Goal: Task Accomplishment & Management: Use online tool/utility

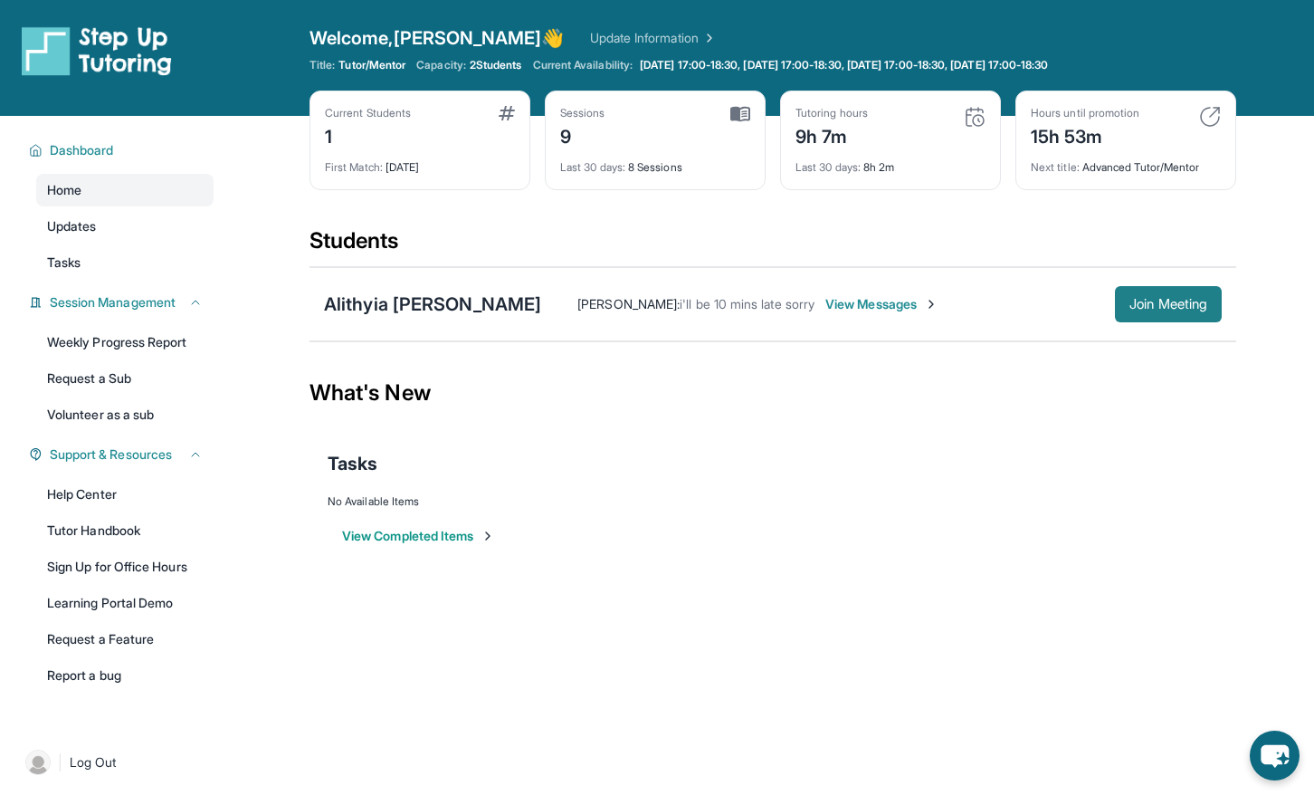
click at [1158, 306] on span "Join Meeting" at bounding box center [1169, 304] width 78 height 11
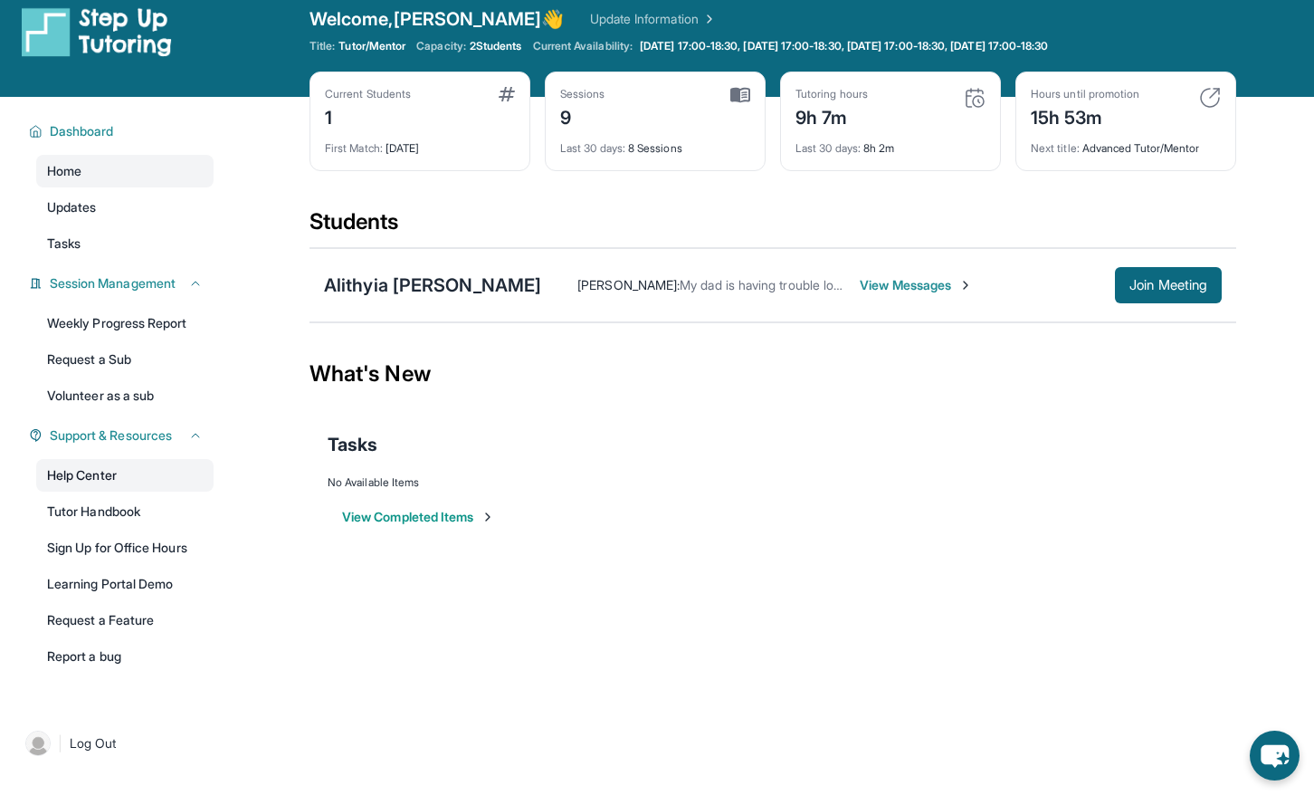
scroll to position [5, 0]
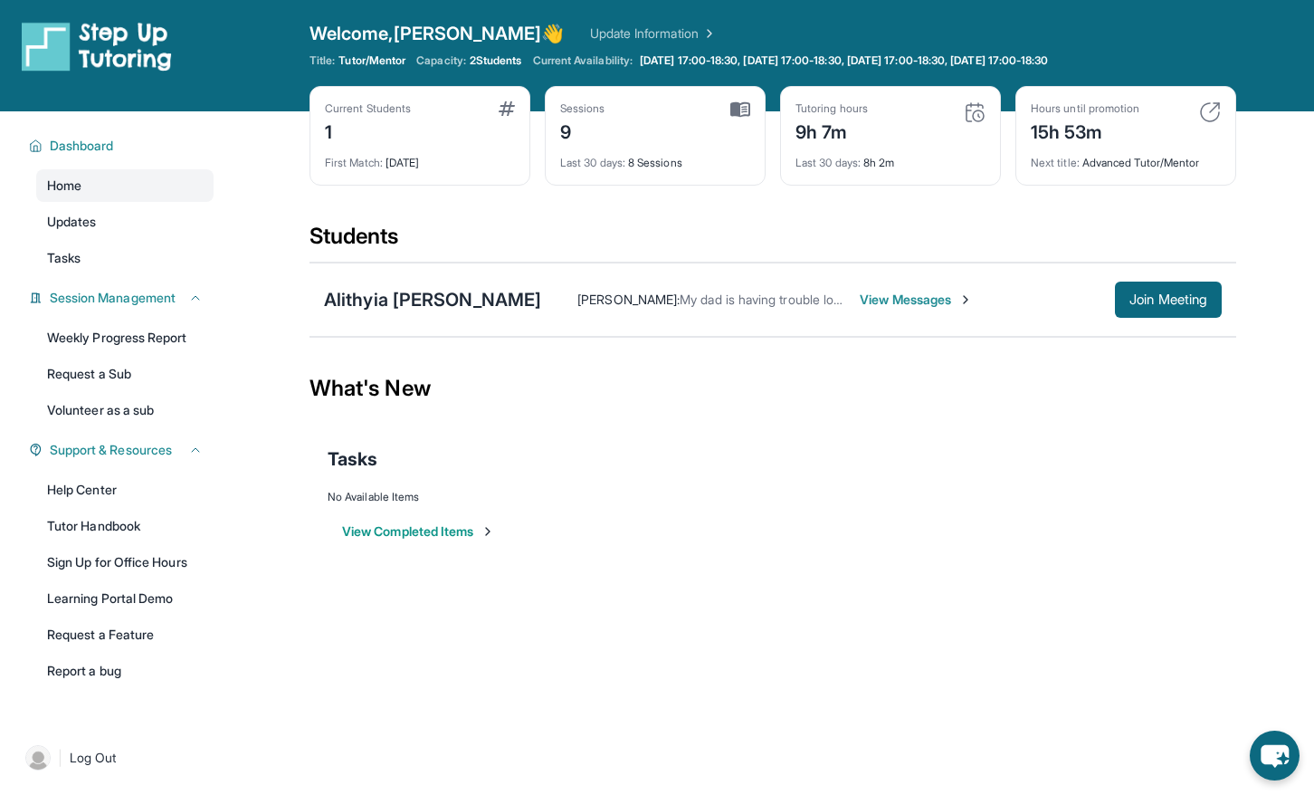
click at [499, 57] on span "2 Students" at bounding box center [496, 60] width 52 height 14
click at [450, 59] on span "Capacity:" at bounding box center [441, 60] width 50 height 14
click at [362, 148] on div "First Match : [DATE]" at bounding box center [420, 157] width 190 height 25
click at [609, 159] on span "Last 30 days :" at bounding box center [592, 163] width 65 height 14
click at [874, 138] on div "Tutoring hours 9h 7m" at bounding box center [891, 122] width 190 height 43
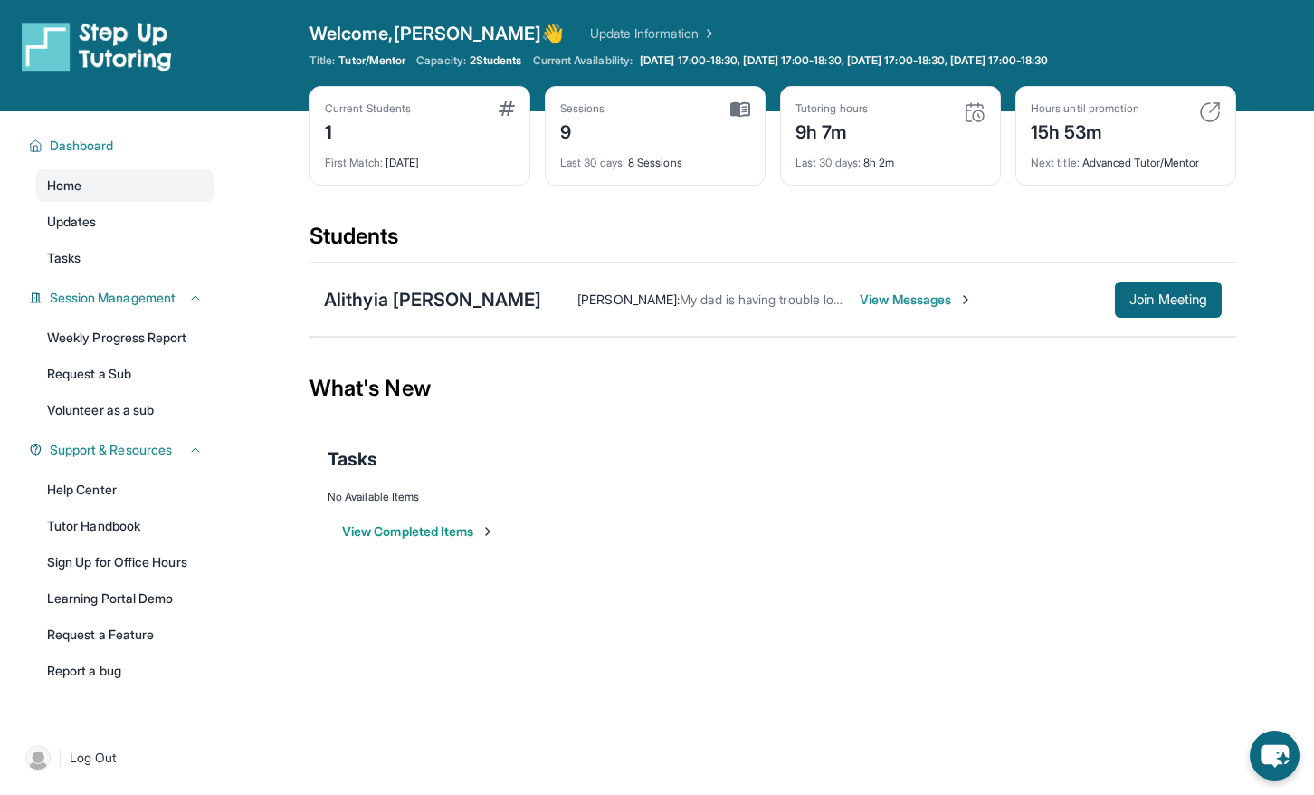
click at [1105, 132] on div "15h 53m" at bounding box center [1085, 130] width 109 height 29
drag, startPoint x: 1100, startPoint y: 138, endPoint x: 1101, endPoint y: 174, distance: 36.2
click at [1101, 170] on div "Hours until promotion 15h 53m Next title : Advanced Tutor/Mentor" at bounding box center [1126, 136] width 221 height 100
click at [1019, 272] on div "[PERSON_NAME] [PERSON_NAME] : My dad is having trouble logging her in but she w…" at bounding box center [773, 299] width 927 height 74
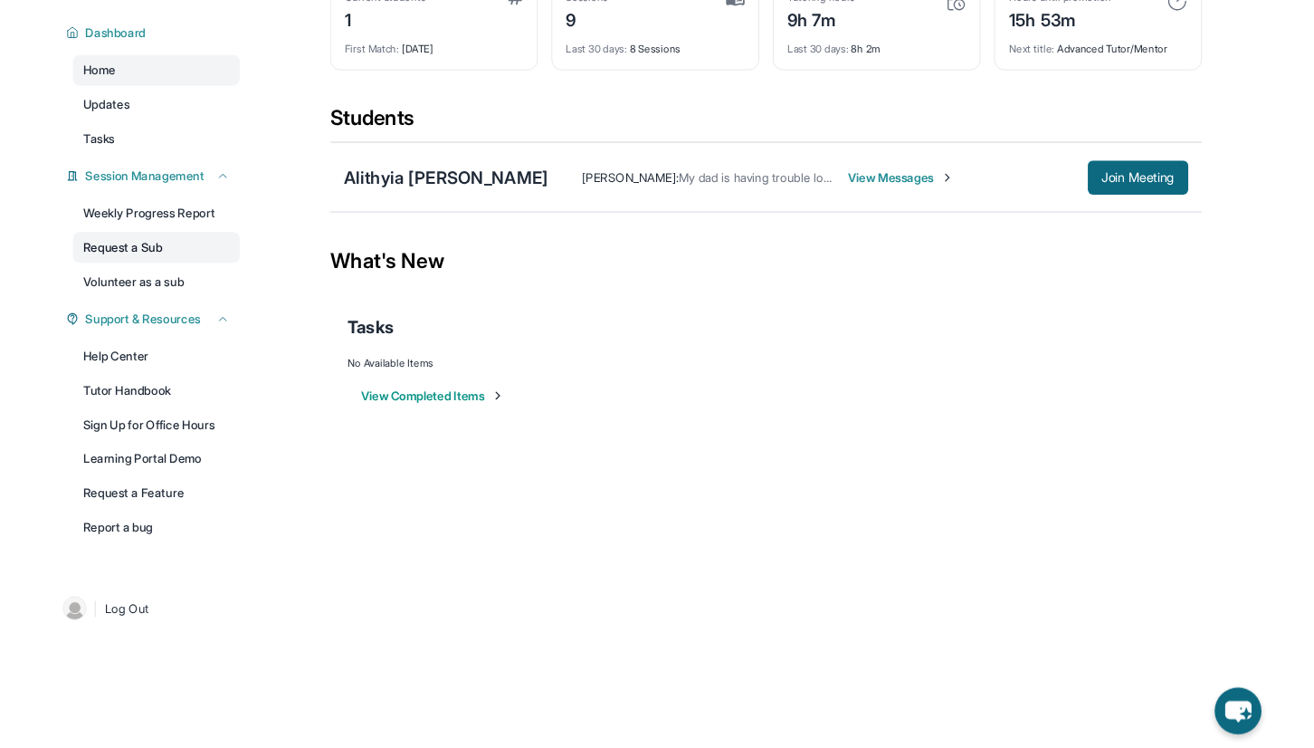
scroll to position [0, 0]
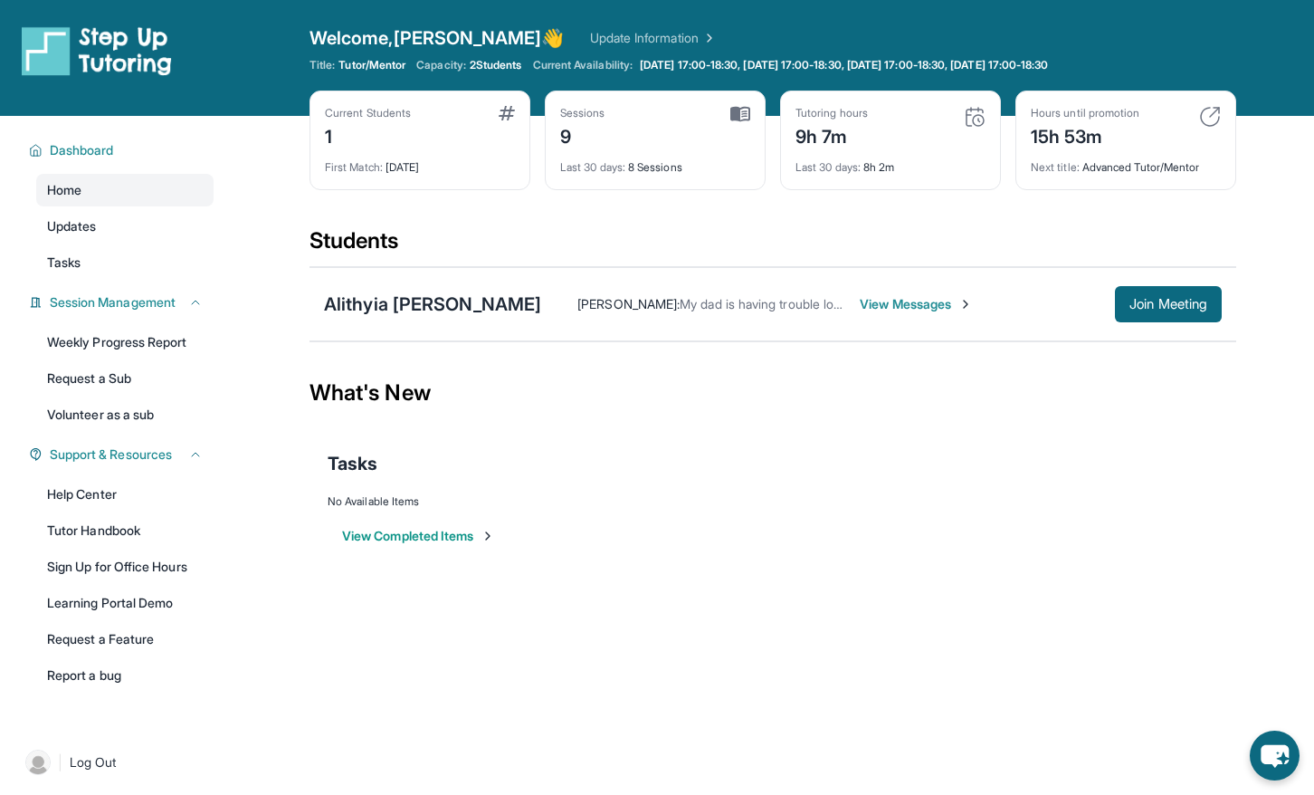
click at [412, 330] on div "[PERSON_NAME] [PERSON_NAME] : My dad is having trouble logging her in but she w…" at bounding box center [773, 304] width 927 height 74
click at [959, 305] on img at bounding box center [966, 304] width 14 height 14
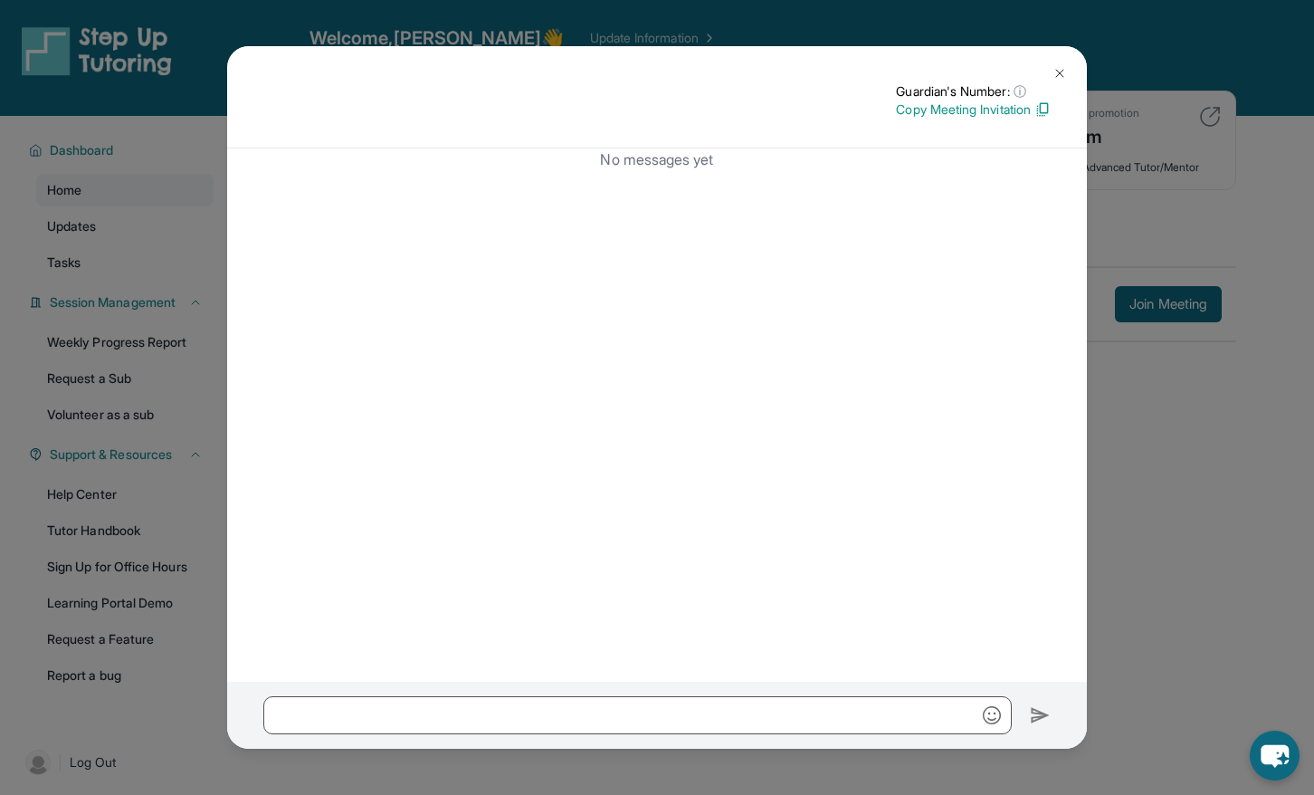
click at [1063, 66] on img at bounding box center [1060, 73] width 14 height 14
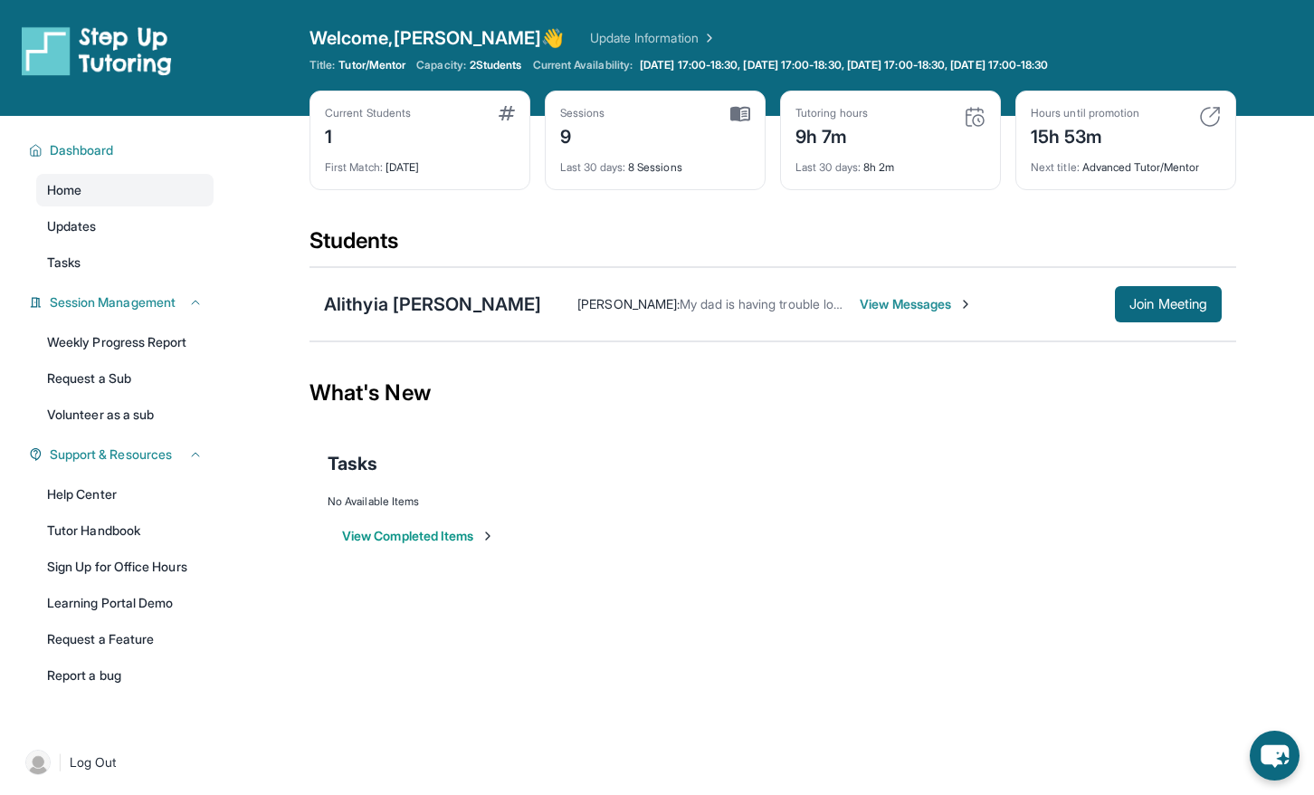
click at [1080, 181] on div "Hours until promotion 15h 53m Next title : Advanced Tutor/Mentor" at bounding box center [1126, 141] width 221 height 100
click at [884, 166] on div "Last 30 days : 8h 2m" at bounding box center [891, 161] width 190 height 25
click at [663, 157] on div "Last 30 days : 8 Sessions" at bounding box center [655, 161] width 190 height 25
click at [116, 313] on div "Session Management" at bounding box center [116, 302] width 196 height 33
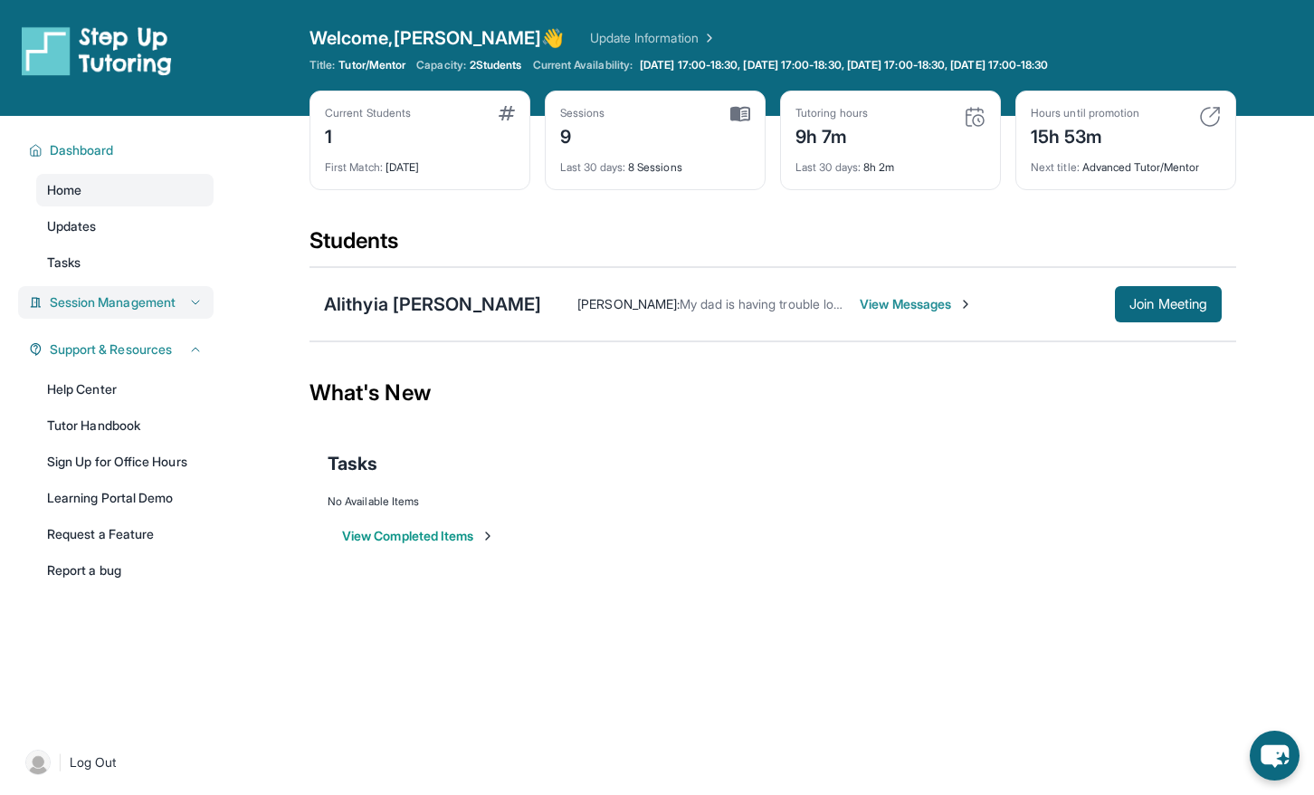
click at [116, 313] on div "Session Management" at bounding box center [116, 302] width 196 height 33
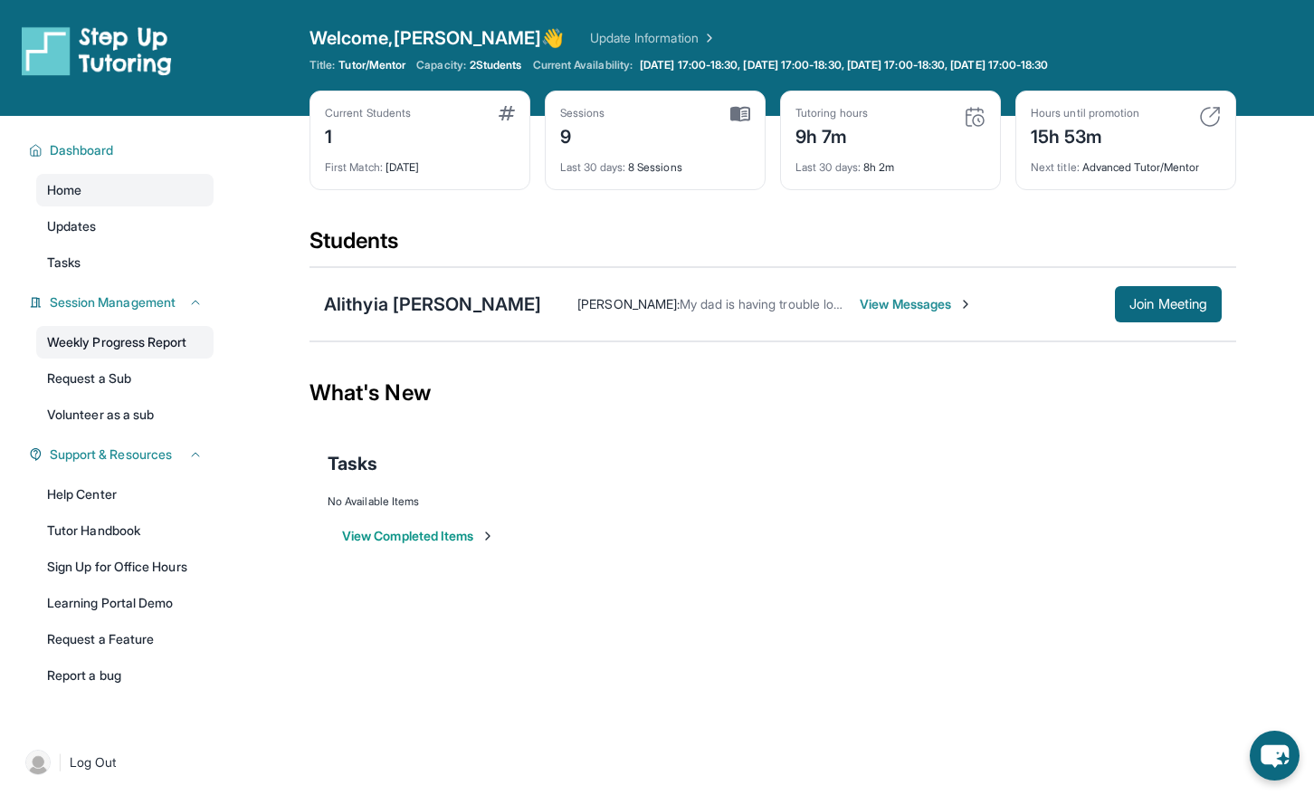
click at [110, 348] on link "Weekly Progress Report" at bounding box center [124, 342] width 177 height 33
click at [108, 225] on link "Updates" at bounding box center [124, 226] width 177 height 33
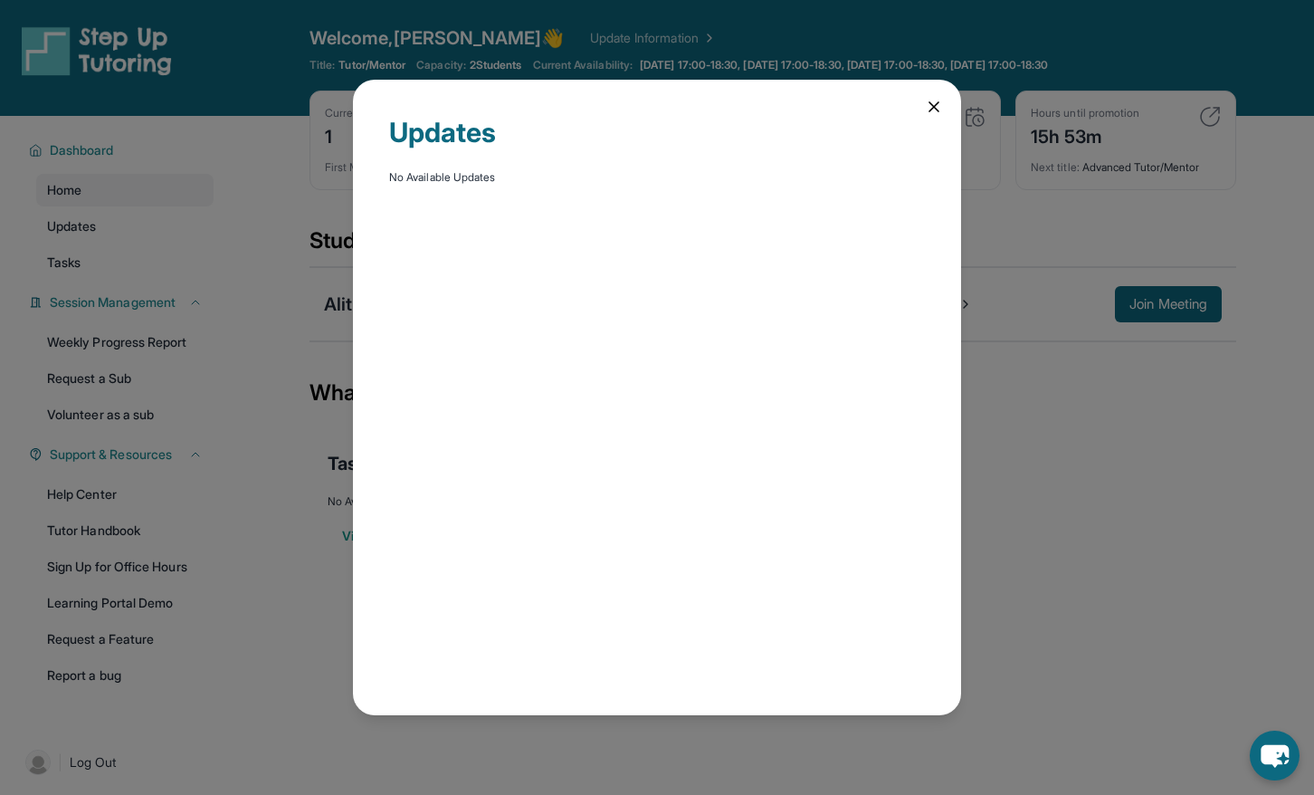
click at [939, 105] on icon at bounding box center [934, 107] width 18 height 18
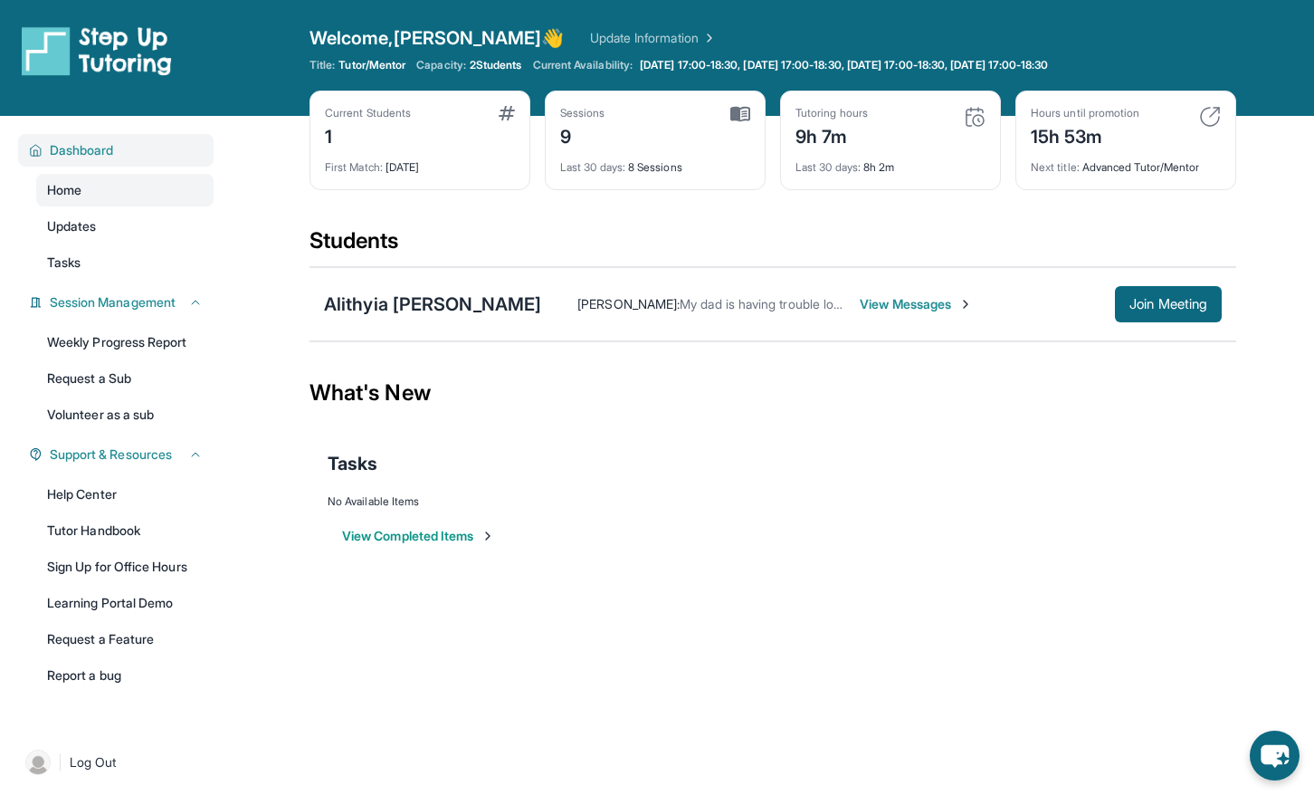
click at [101, 161] on div "Dashboard" at bounding box center [116, 150] width 196 height 33
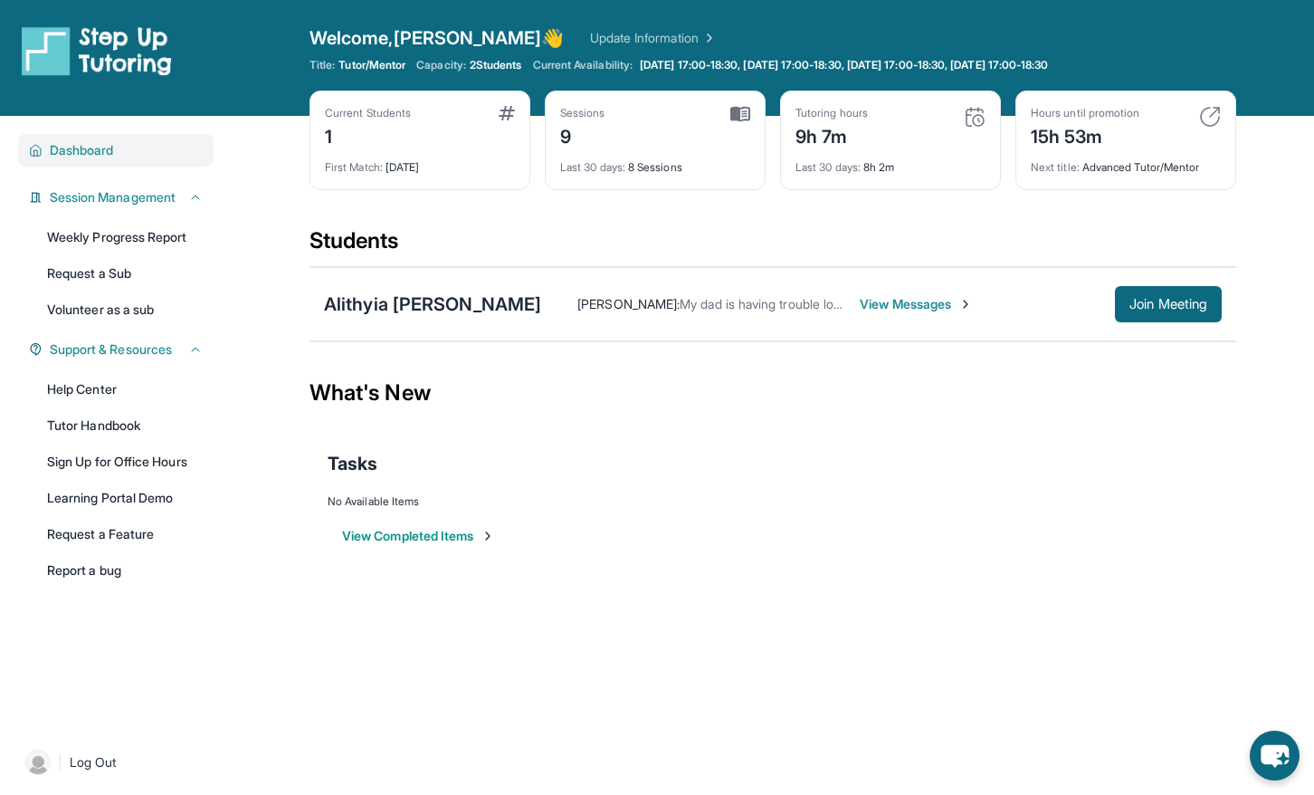
click at [101, 161] on div "Dashboard" at bounding box center [116, 150] width 196 height 33
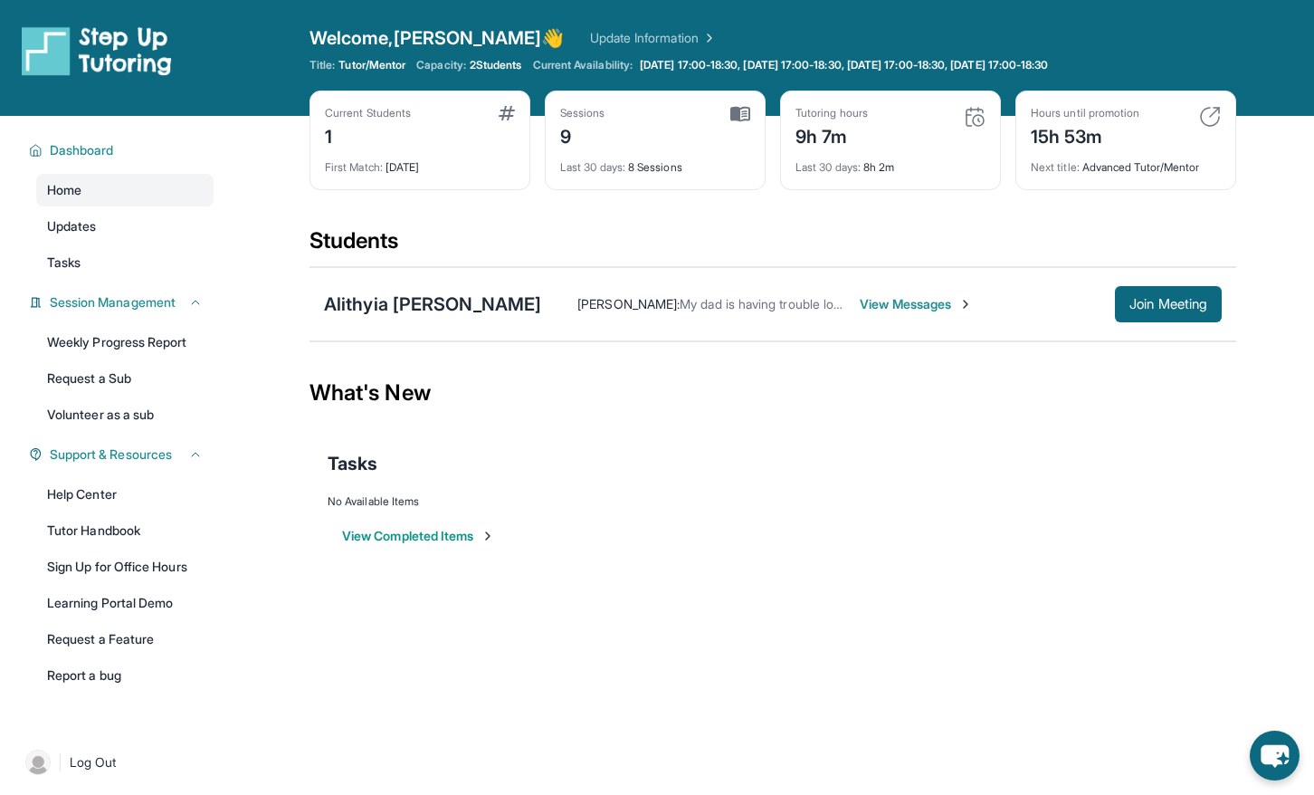
click at [454, 113] on div "Current Students 1" at bounding box center [420, 127] width 190 height 43
click at [349, 128] on div "1" at bounding box center [368, 134] width 86 height 29
click at [367, 115] on div "Current Students" at bounding box center [368, 113] width 86 height 14
click at [840, 157] on div "Last 30 days : 8h 2m" at bounding box center [891, 161] width 190 height 25
click at [1097, 115] on div "Hours until promotion" at bounding box center [1085, 113] width 109 height 14
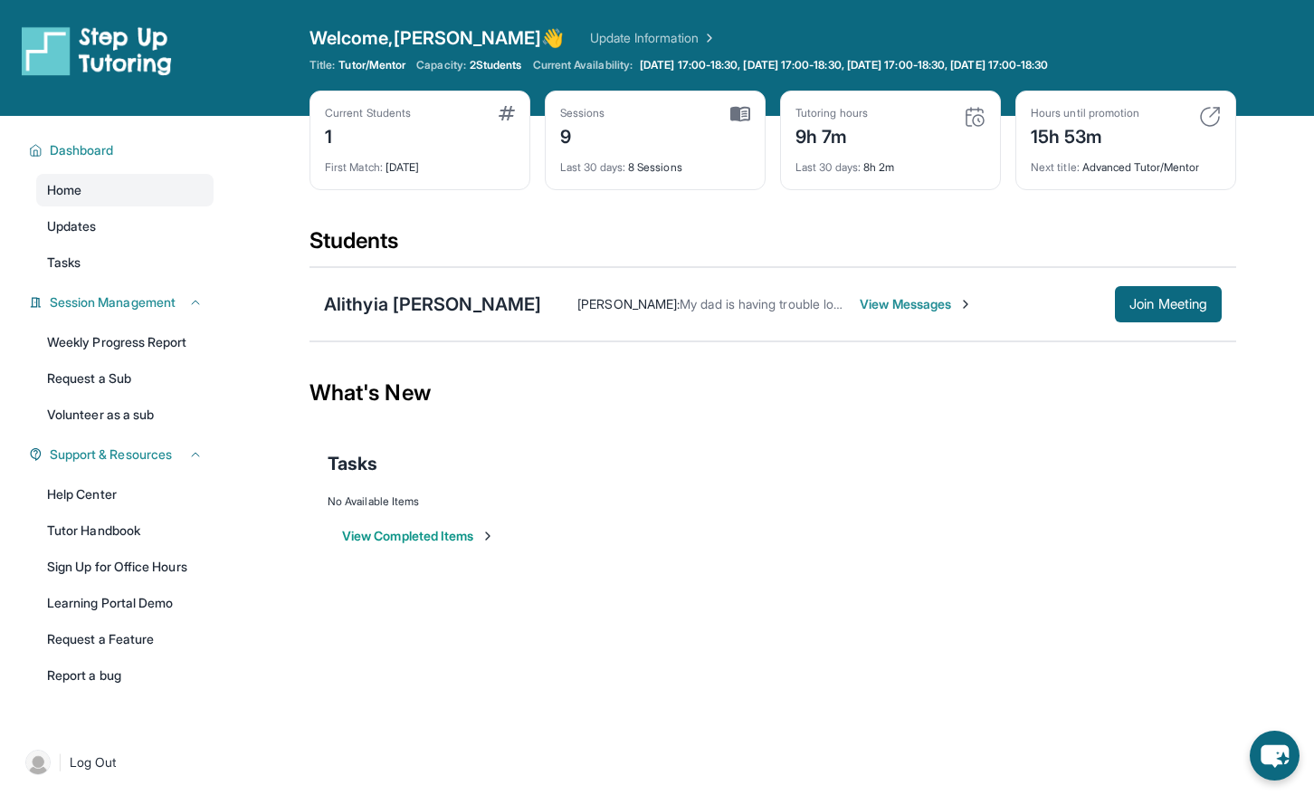
click at [1210, 110] on img at bounding box center [1210, 117] width 22 height 22
click at [1079, 283] on div "[PERSON_NAME] [PERSON_NAME] : My dad is having trouble logging her in but she w…" at bounding box center [773, 304] width 927 height 74
click at [1179, 299] on span "Join Meeting" at bounding box center [1169, 304] width 78 height 11
